Goal: Task Accomplishment & Management: Manage account settings

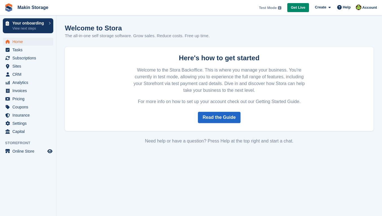
click at [21, 43] on span "Home" at bounding box center [29, 42] width 34 height 8
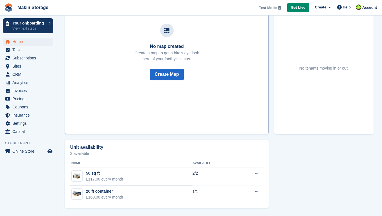
scroll to position [211, 0]
click at [33, 48] on span "Tasks" at bounding box center [29, 50] width 34 height 8
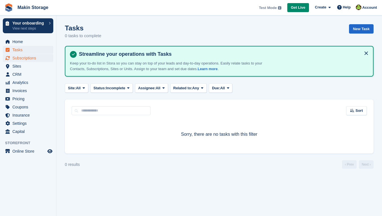
click at [31, 59] on span "Subscriptions" at bounding box center [29, 58] width 34 height 8
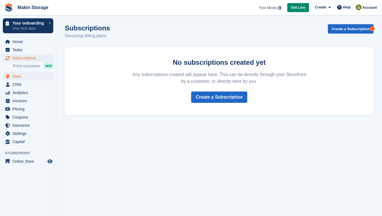
click at [22, 76] on span "Sites" at bounding box center [29, 76] width 34 height 8
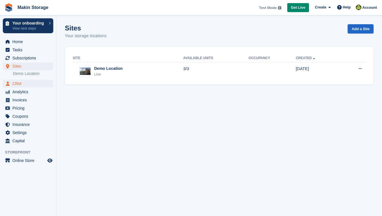
click at [20, 85] on span "CRM" at bounding box center [29, 84] width 34 height 8
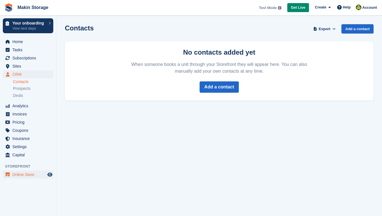
click at [22, 177] on span "Online Store" at bounding box center [29, 175] width 34 height 8
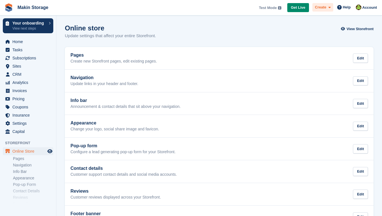
click at [329, 9] on icon at bounding box center [330, 8] width 2 height 4
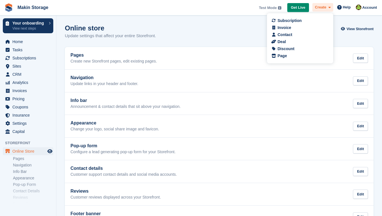
click at [329, 9] on icon at bounding box center [330, 8] width 2 height 4
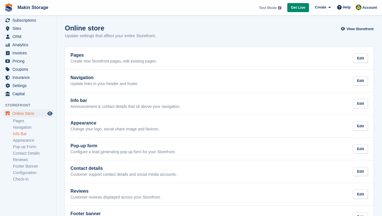
scroll to position [38, 0]
click at [22, 162] on link "Reviews" at bounding box center [33, 160] width 40 height 5
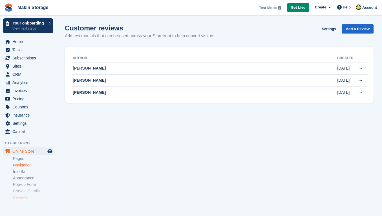
click at [23, 167] on link "Navigation" at bounding box center [33, 165] width 40 height 5
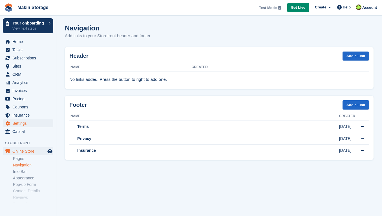
click at [18, 124] on span "Settings" at bounding box center [29, 124] width 34 height 8
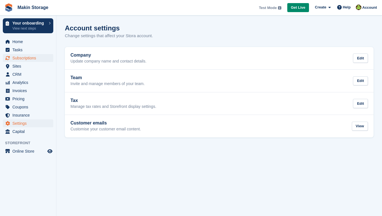
click at [22, 59] on span "Subscriptions" at bounding box center [29, 58] width 34 height 8
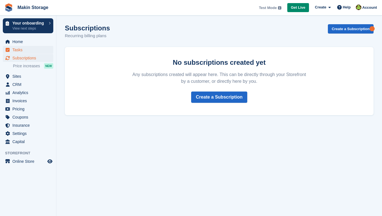
click at [21, 52] on span "Tasks" at bounding box center [29, 50] width 34 height 8
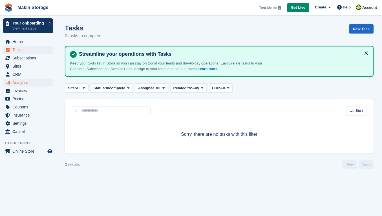
click at [24, 81] on span "Analytics" at bounding box center [29, 83] width 34 height 8
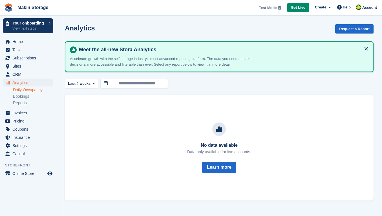
click at [24, 90] on link "Daily Occupancy" at bounding box center [33, 89] width 40 height 5
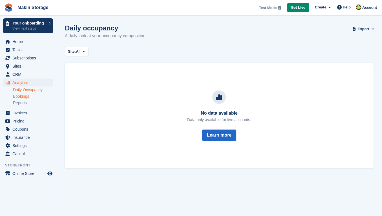
click at [23, 97] on link "Bookings" at bounding box center [33, 96] width 40 height 5
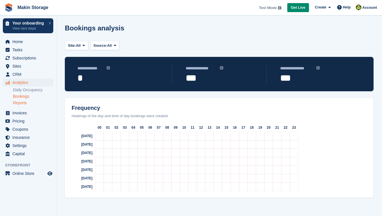
click at [23, 104] on link "Reports" at bounding box center [33, 102] width 40 height 5
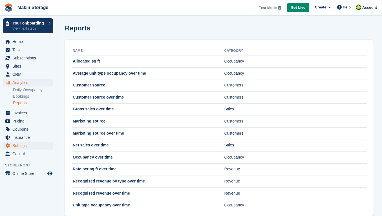
click at [25, 143] on span "Settings" at bounding box center [29, 146] width 34 height 8
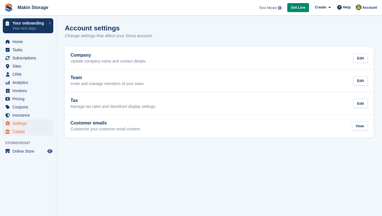
click at [23, 131] on span "Capital" at bounding box center [29, 132] width 34 height 8
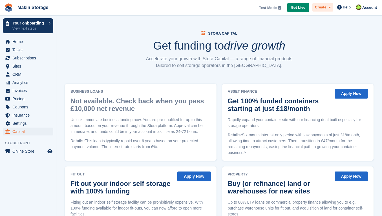
click at [326, 8] on span at bounding box center [328, 7] width 5 height 6
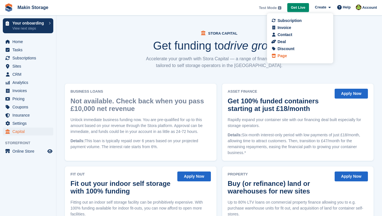
click at [280, 54] on div "Page" at bounding box center [282, 56] width 9 height 6
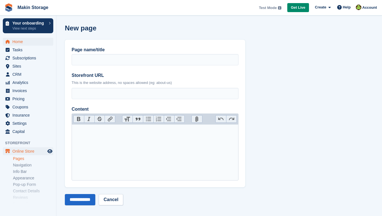
click at [28, 43] on span "Home" at bounding box center [29, 42] width 34 height 8
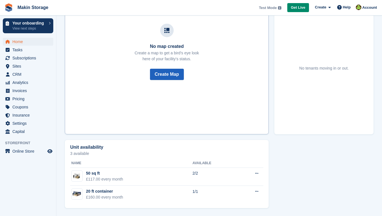
scroll to position [211, 0]
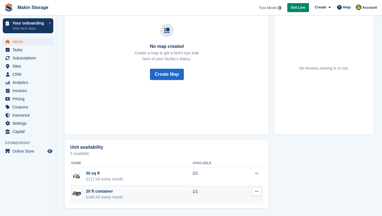
click at [94, 192] on div "20 ft container" at bounding box center [104, 192] width 37 height 6
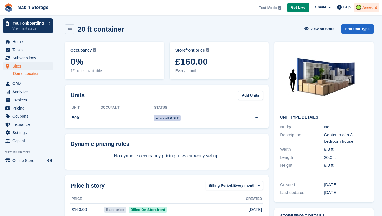
click at [365, 5] on span "Account" at bounding box center [369, 8] width 15 height 6
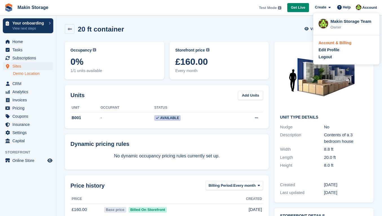
click at [328, 44] on div "Account & Billing" at bounding box center [335, 43] width 33 height 6
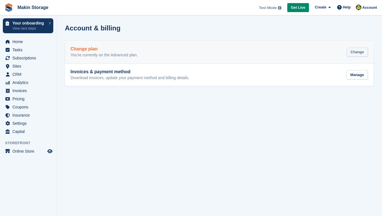
click at [354, 51] on div "Change" at bounding box center [357, 52] width 21 height 9
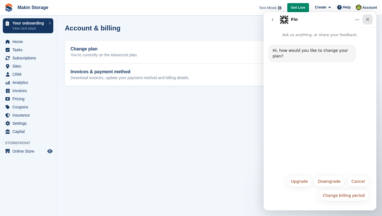
click at [368, 17] on icon "Close" at bounding box center [368, 19] width 5 height 5
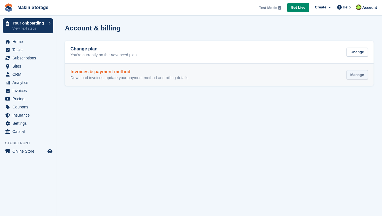
click at [358, 76] on div "Manage" at bounding box center [357, 74] width 21 height 9
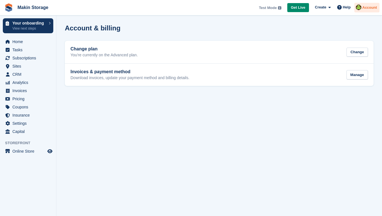
click at [368, 6] on span "Account" at bounding box center [369, 8] width 15 height 6
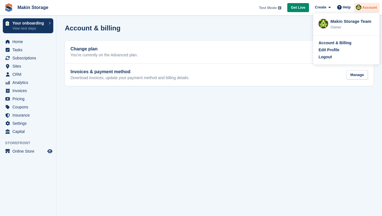
click at [368, 6] on span "Account" at bounding box center [369, 8] width 15 height 6
